Goal: Transaction & Acquisition: Purchase product/service

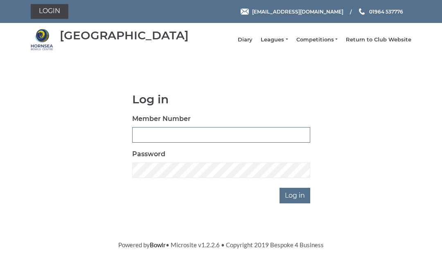
click at [160, 137] on input "Member Number" at bounding box center [221, 135] width 178 height 16
click at [207, 138] on input "Member Number" at bounding box center [221, 135] width 178 height 16
type input "0429"
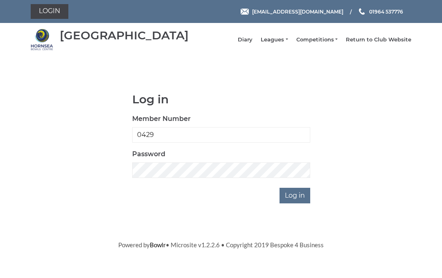
click at [300, 198] on input "Log in" at bounding box center [295, 195] width 31 height 16
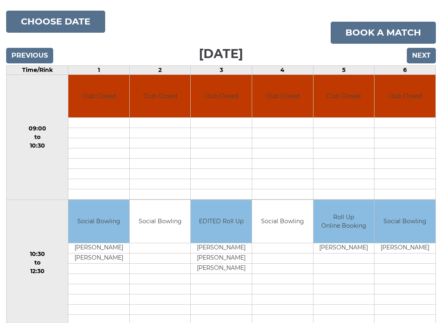
scroll to position [72, 0]
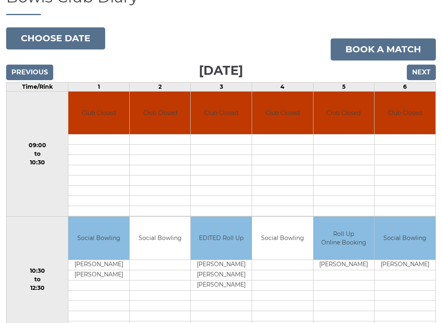
click at [424, 73] on input "Next" at bounding box center [421, 73] width 29 height 16
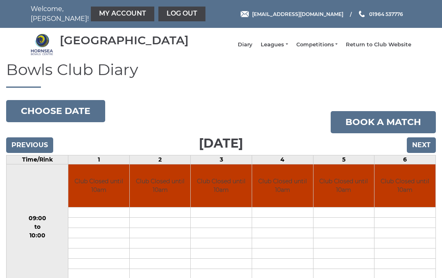
click at [420, 153] on input "Next" at bounding box center [421, 145] width 29 height 16
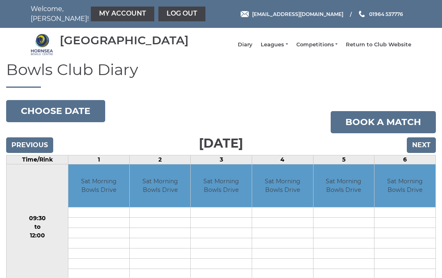
click at [425, 150] on input "Next" at bounding box center [421, 145] width 29 height 16
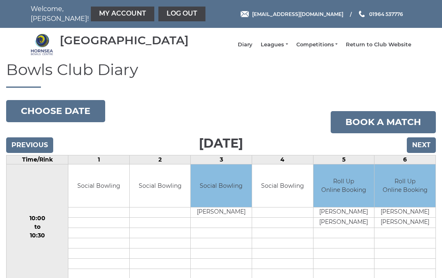
click at [423, 150] on input "Next" at bounding box center [421, 145] width 29 height 16
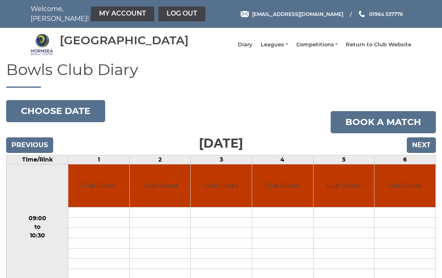
click at [422, 148] on input "Next" at bounding box center [421, 145] width 29 height 16
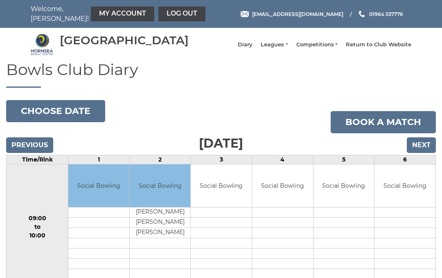
click at [420, 150] on input "Next" at bounding box center [421, 145] width 29 height 16
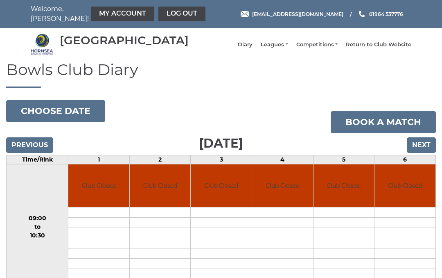
click at [421, 151] on input "Next" at bounding box center [421, 145] width 29 height 16
click at [423, 147] on input "Next" at bounding box center [421, 145] width 29 height 16
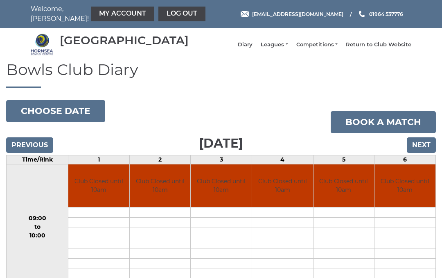
click at [422, 148] on input "Next" at bounding box center [421, 145] width 29 height 16
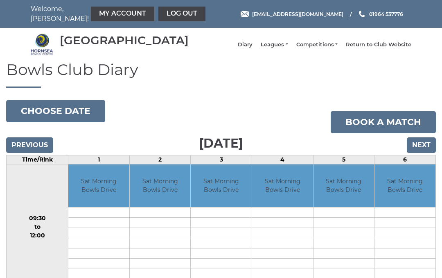
click at [422, 153] on input "Next" at bounding box center [421, 145] width 29 height 16
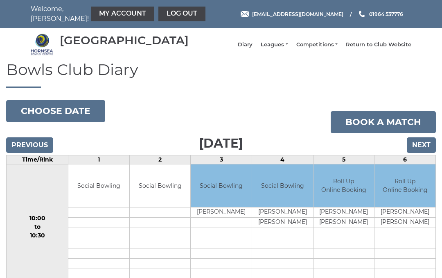
click at [424, 150] on input "Next" at bounding box center [421, 145] width 29 height 16
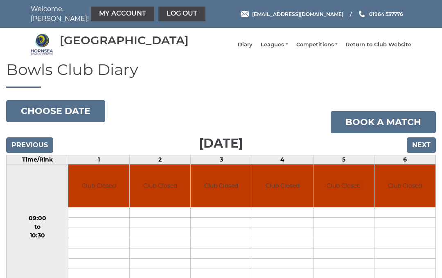
click at [420, 149] on input "Next" at bounding box center [421, 145] width 29 height 16
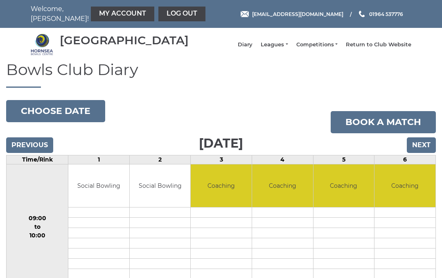
click at [413, 153] on input "Next" at bounding box center [421, 145] width 29 height 16
click at [411, 147] on input "Next" at bounding box center [421, 145] width 29 height 16
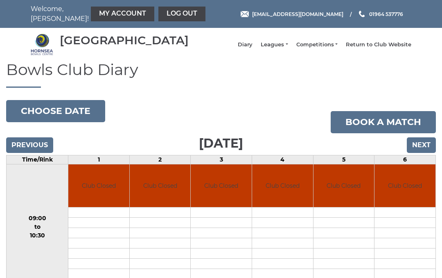
click at [427, 153] on input "Next" at bounding box center [421, 145] width 29 height 16
click at [420, 153] on input "Next" at bounding box center [421, 145] width 29 height 16
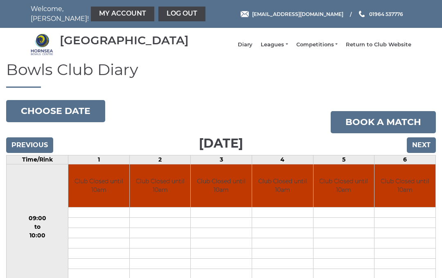
click at [422, 148] on input "Next" at bounding box center [421, 145] width 29 height 16
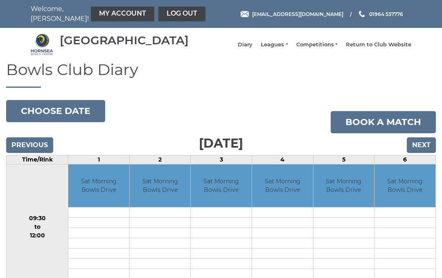
click at [425, 148] on input "Next" at bounding box center [421, 145] width 29 height 16
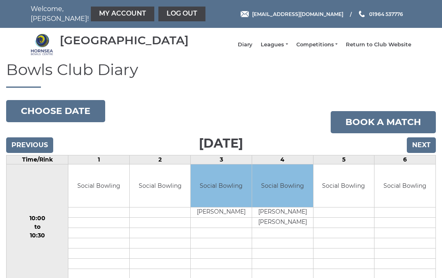
click at [420, 144] on input "Next" at bounding box center [421, 145] width 29 height 16
click at [97, 18] on link "My Account" at bounding box center [122, 14] width 63 height 15
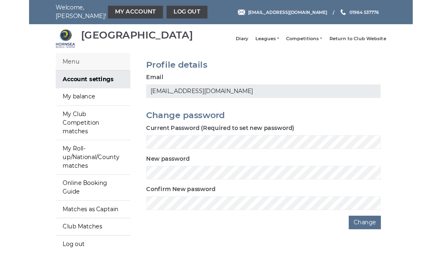
scroll to position [55, 0]
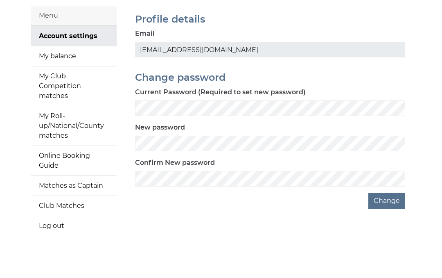
click at [74, 61] on link "My balance" at bounding box center [74, 56] width 86 height 20
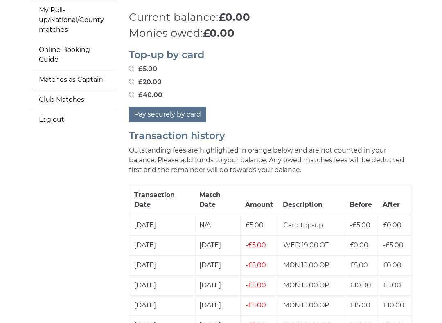
scroll to position [161, 0]
click at [133, 79] on input "£20.00" at bounding box center [131, 81] width 5 height 5
radio input "true"
click at [175, 108] on button "Pay securely by card" at bounding box center [167, 114] width 77 height 16
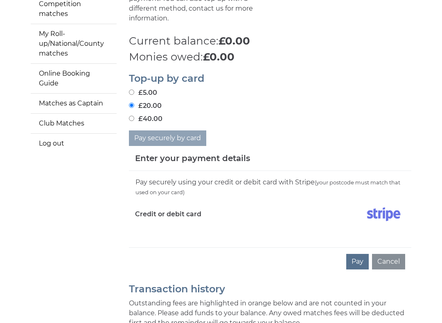
scroll to position [142, 0]
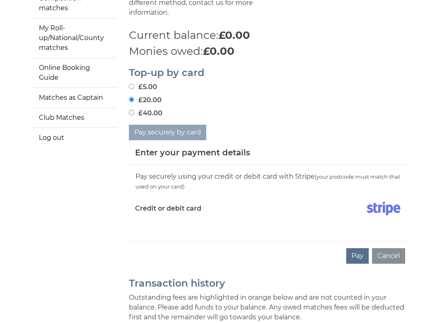
click at [193, 204] on label "Credit or debit card" at bounding box center [168, 209] width 66 height 20
click at [359, 249] on button "Pay" at bounding box center [357, 257] width 23 height 16
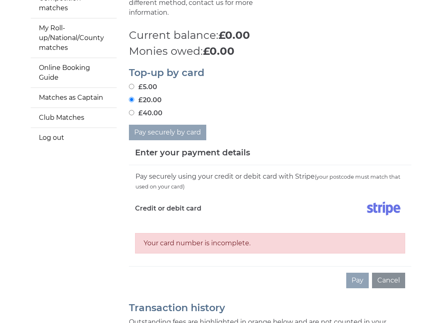
click at [191, 212] on label "Credit or debit card" at bounding box center [168, 209] width 66 height 20
click at [149, 215] on label "Credit or debit card" at bounding box center [168, 209] width 66 height 20
click at [382, 205] on img at bounding box center [383, 209] width 43 height 20
click at [188, 208] on label "Credit or debit card" at bounding box center [168, 209] width 66 height 20
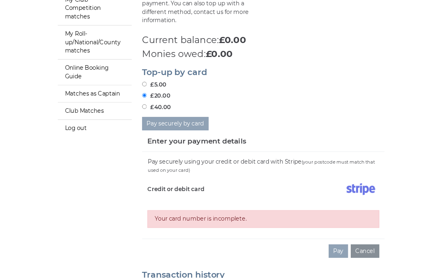
scroll to position [0, 0]
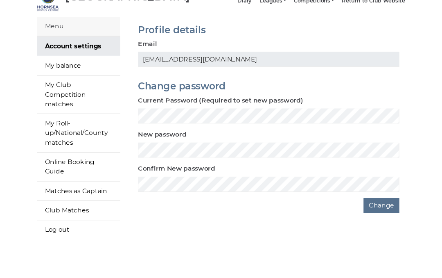
scroll to position [55, 0]
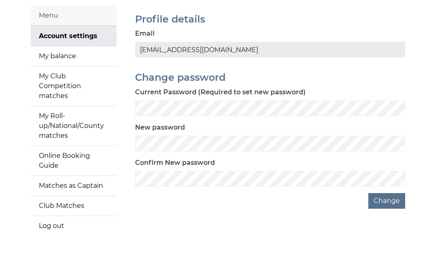
click at [76, 63] on link "My balance" at bounding box center [74, 56] width 86 height 20
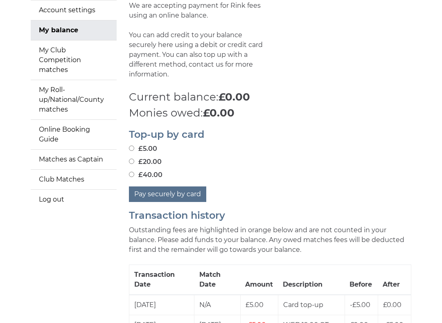
scroll to position [81, 0]
click at [134, 158] on input "£20.00" at bounding box center [131, 160] width 5 height 5
radio input "true"
click at [183, 190] on button "Pay securely by card" at bounding box center [167, 194] width 77 height 16
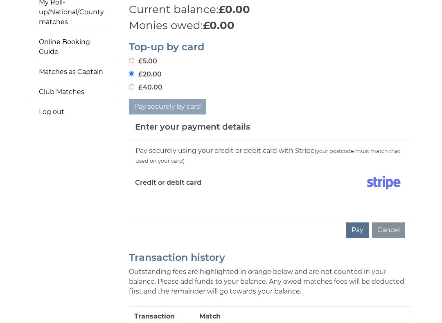
scroll to position [169, 0]
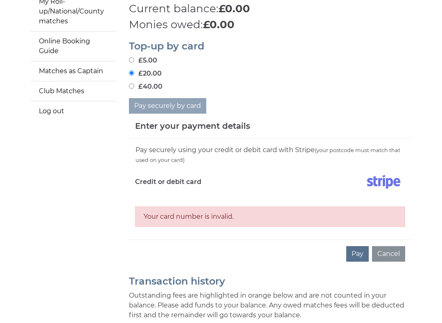
click at [221, 190] on div "Credit or debit card" at bounding box center [199, 184] width 141 height 24
click at [190, 190] on div "Credit or debit card" at bounding box center [199, 184] width 141 height 24
click at [181, 191] on div "Credit or debit card" at bounding box center [199, 184] width 141 height 24
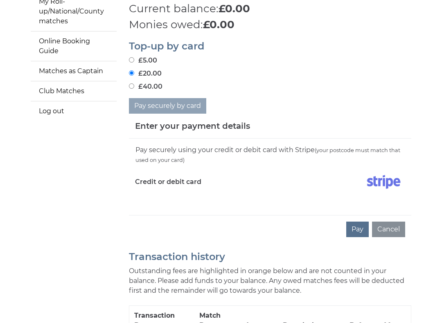
click at [351, 190] on div at bounding box center [340, 184] width 141 height 24
click at [360, 224] on button "Pay" at bounding box center [357, 230] width 23 height 16
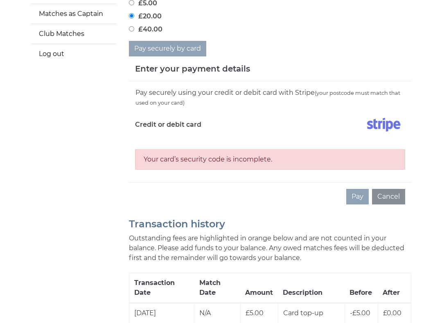
scroll to position [227, 0]
click at [385, 129] on img at bounding box center [383, 124] width 43 height 20
click at [387, 129] on img at bounding box center [383, 124] width 43 height 20
click at [228, 158] on div "Your card’s security code is incomplete." at bounding box center [270, 159] width 270 height 20
click at [239, 161] on div "Your card’s security code is incomplete." at bounding box center [270, 159] width 270 height 20
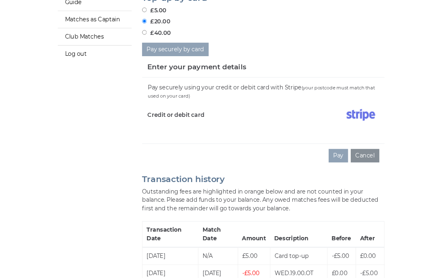
scroll to position [222, 0]
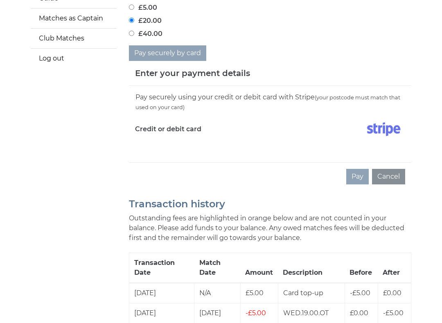
click at [392, 172] on button "Cancel" at bounding box center [388, 177] width 33 height 16
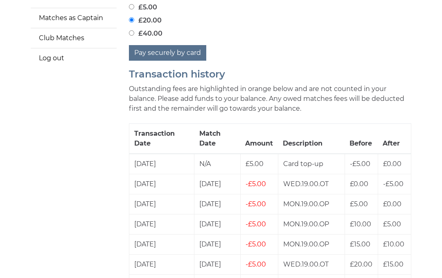
scroll to position [245, 0]
